Goal: Task Accomplishment & Management: Manage account settings

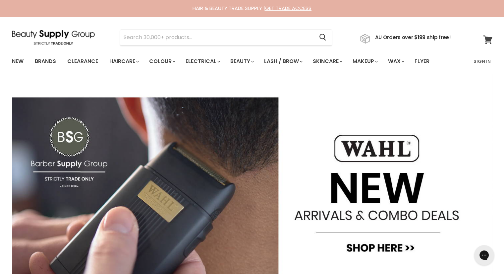
click at [486, 40] on icon at bounding box center [487, 39] width 9 height 9
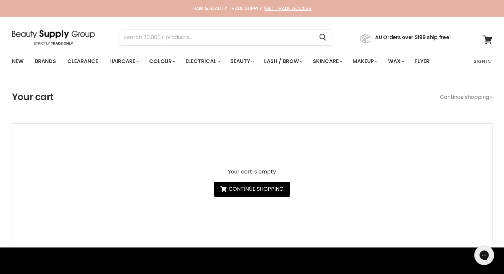
click at [482, 63] on link "Sign In" at bounding box center [482, 61] width 25 height 14
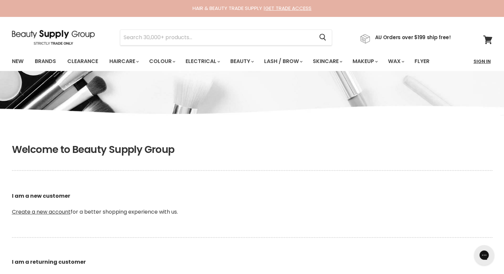
click at [484, 61] on link "Sign In" at bounding box center [482, 61] width 25 height 14
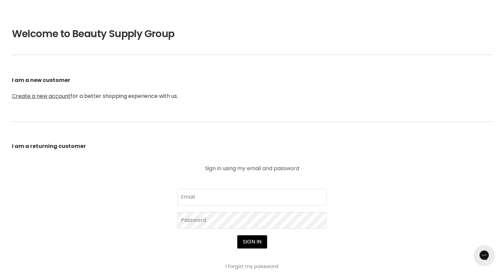
scroll to position [133, 0]
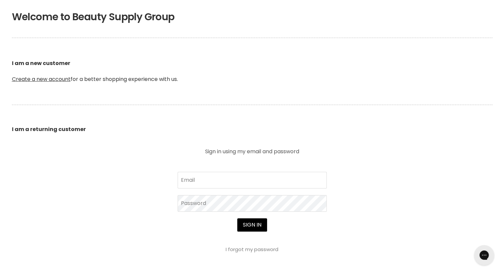
click at [238, 183] on input "Email" at bounding box center [252, 180] width 149 height 17
drag, startPoint x: 329, startPoint y: 222, endPoint x: 324, endPoint y: 212, distance: 11.6
click at [329, 222] on article "Sign in using my email and password Email Password Sign in I forgot my password…" at bounding box center [252, 200] width 166 height 103
drag, startPoint x: 310, startPoint y: 177, endPoint x: 306, endPoint y: 180, distance: 4.7
click at [310, 177] on input "Email" at bounding box center [252, 180] width 149 height 17
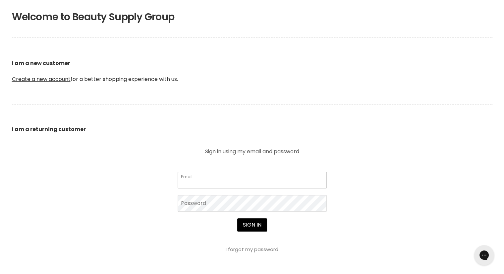
type input "accounts@fegengineering.com.au"
